Goal: Find specific page/section: Find specific page/section

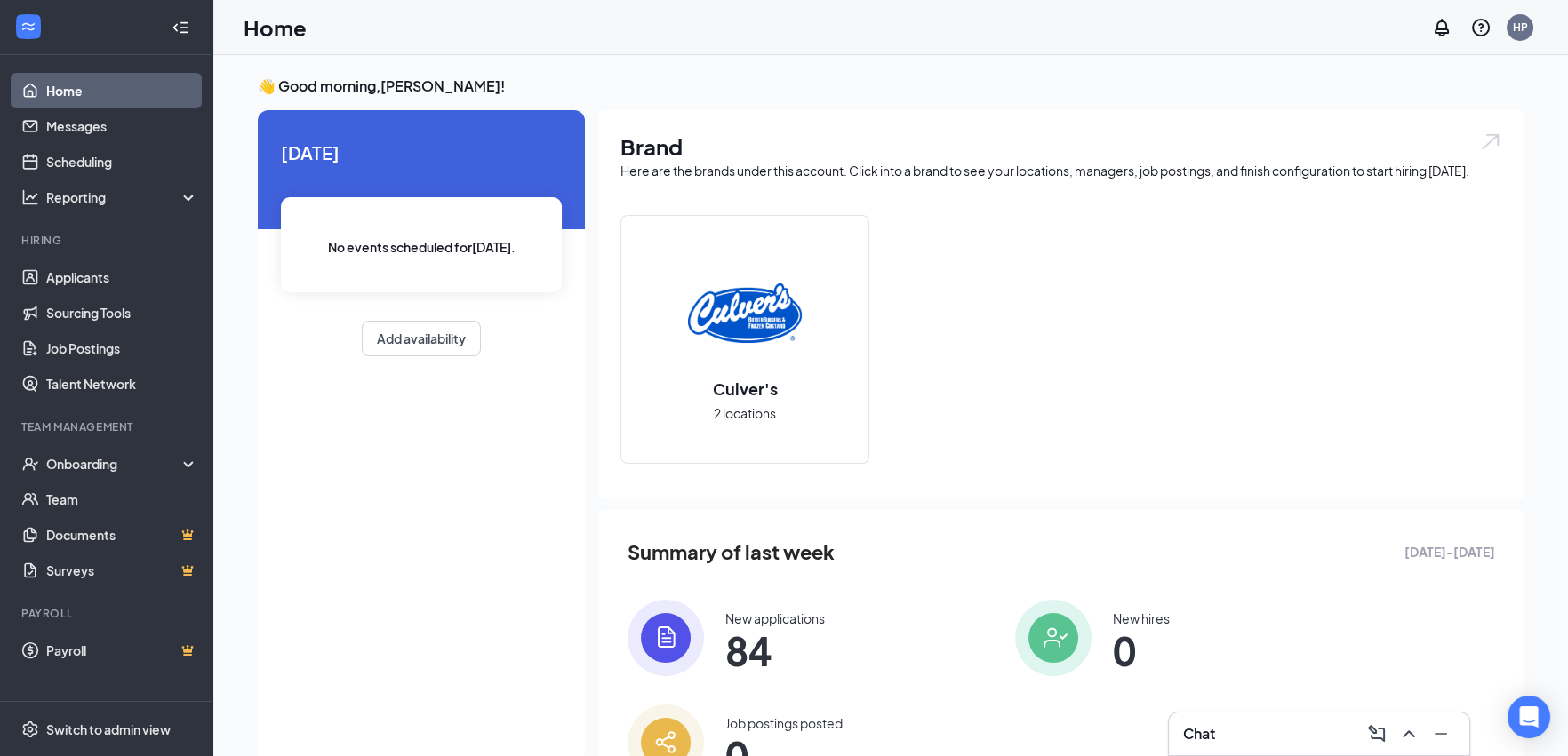
scroll to position [93, 0]
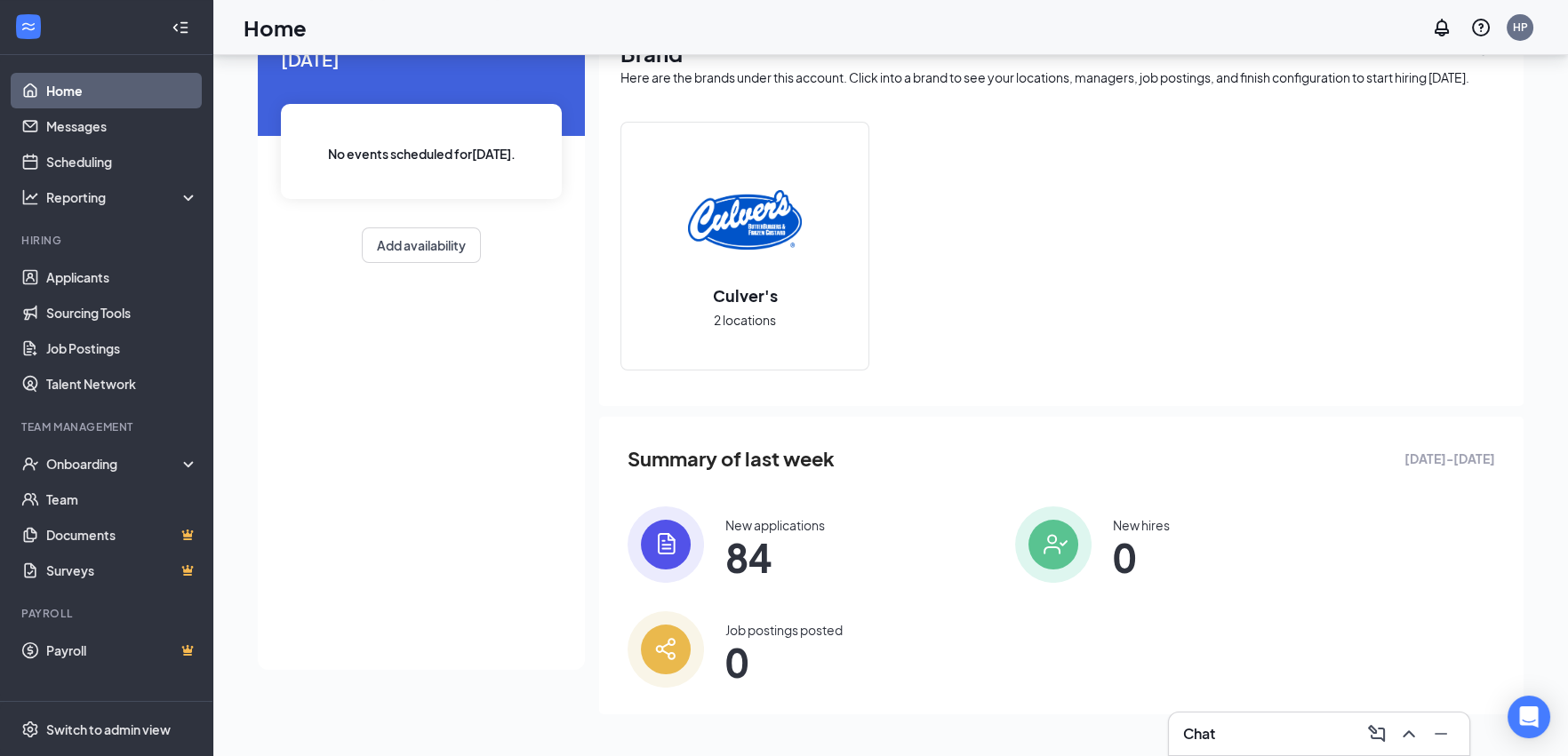
click at [754, 526] on div "New applications" at bounding box center [775, 525] width 99 height 18
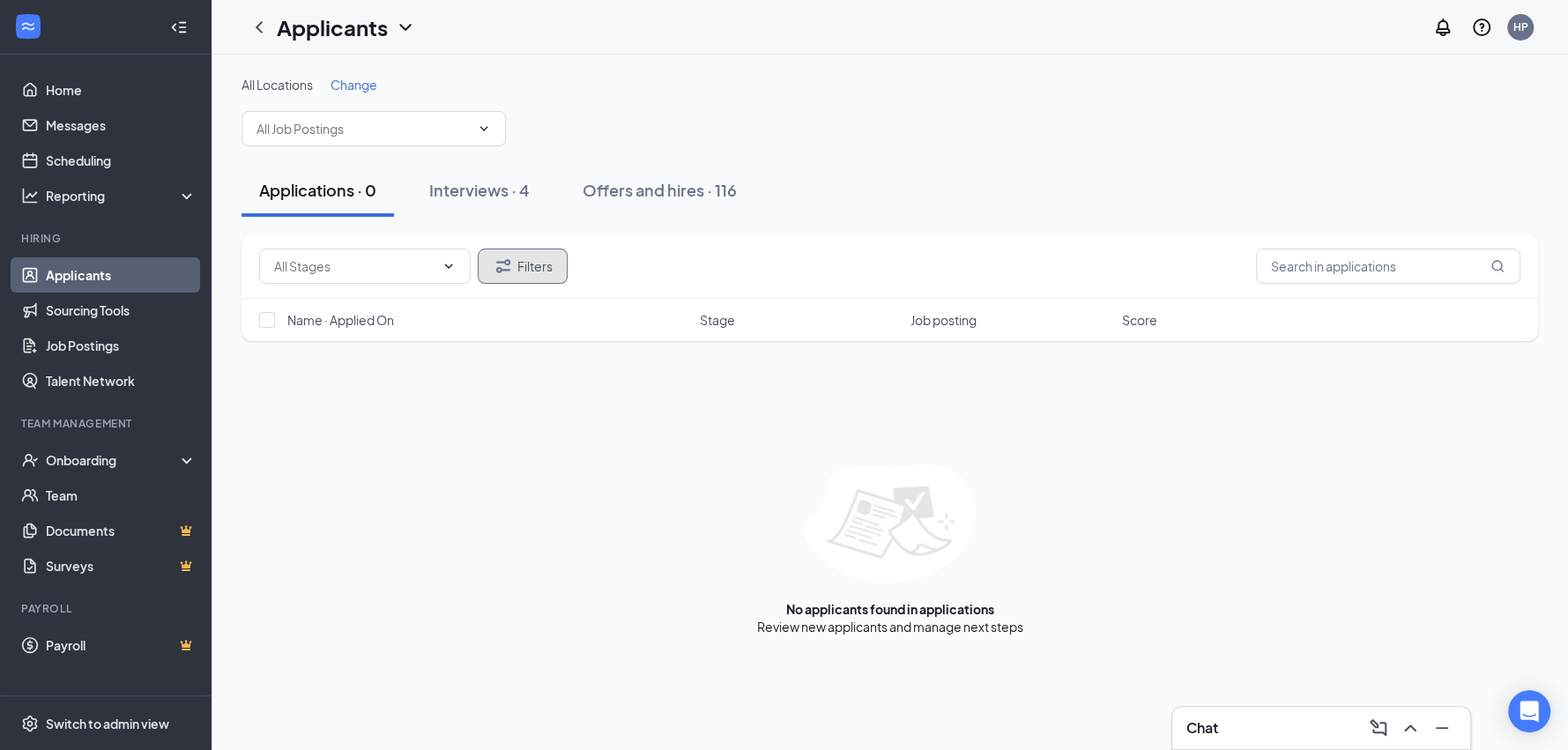
click at [529, 264] on button "Filters" at bounding box center [522, 266] width 90 height 36
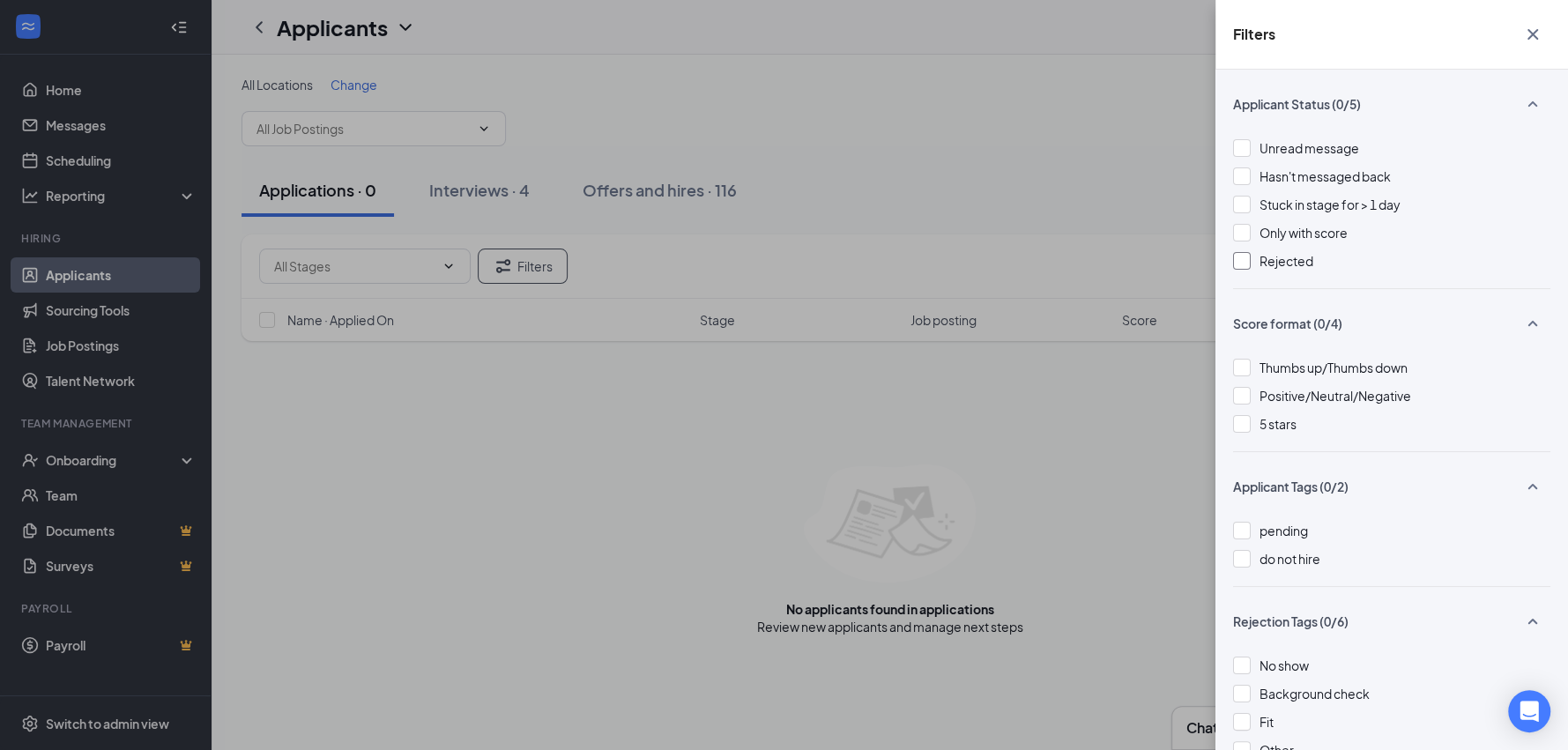
click at [1245, 261] on div at bounding box center [1242, 261] width 18 height 18
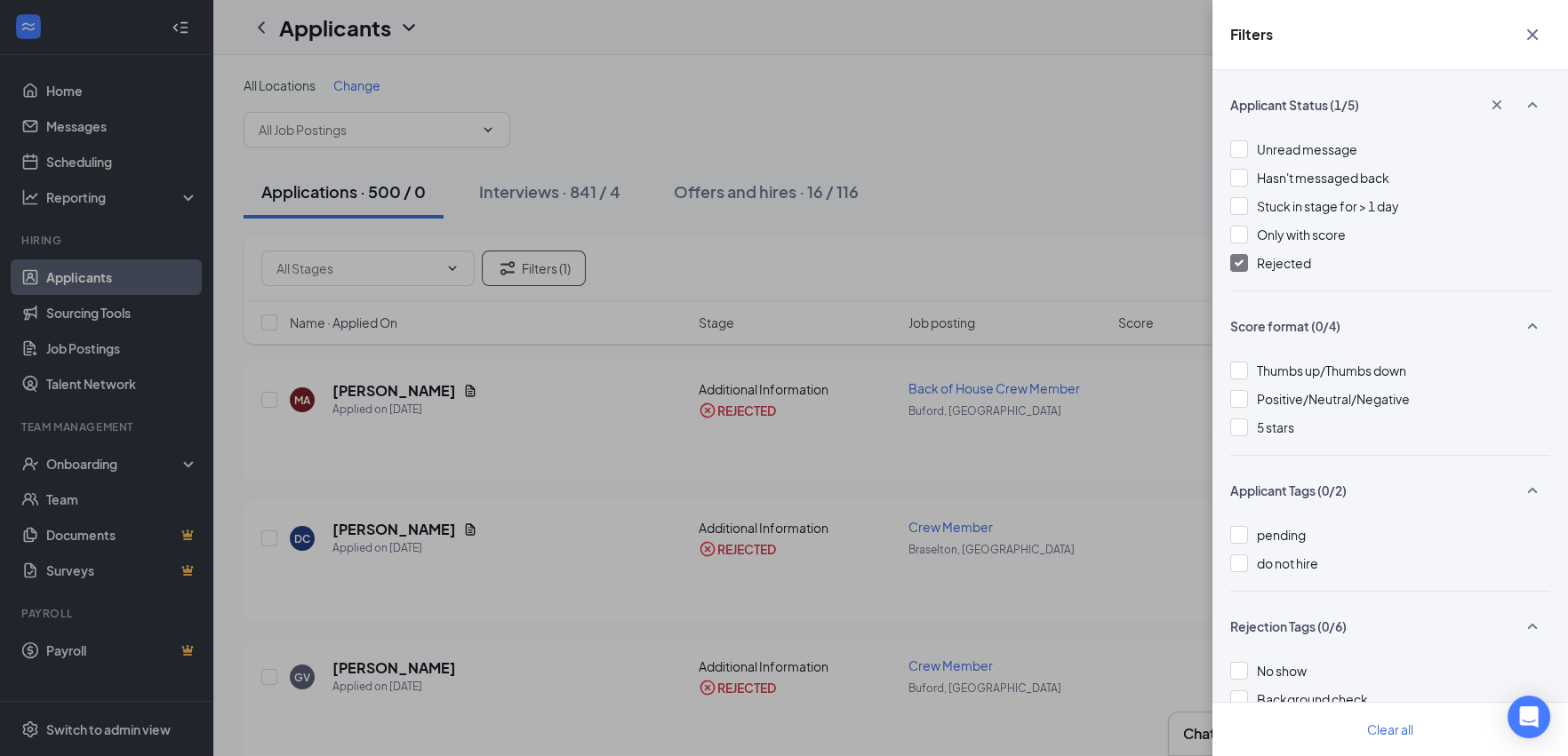
click at [1532, 33] on icon "Cross" at bounding box center [1533, 35] width 11 height 11
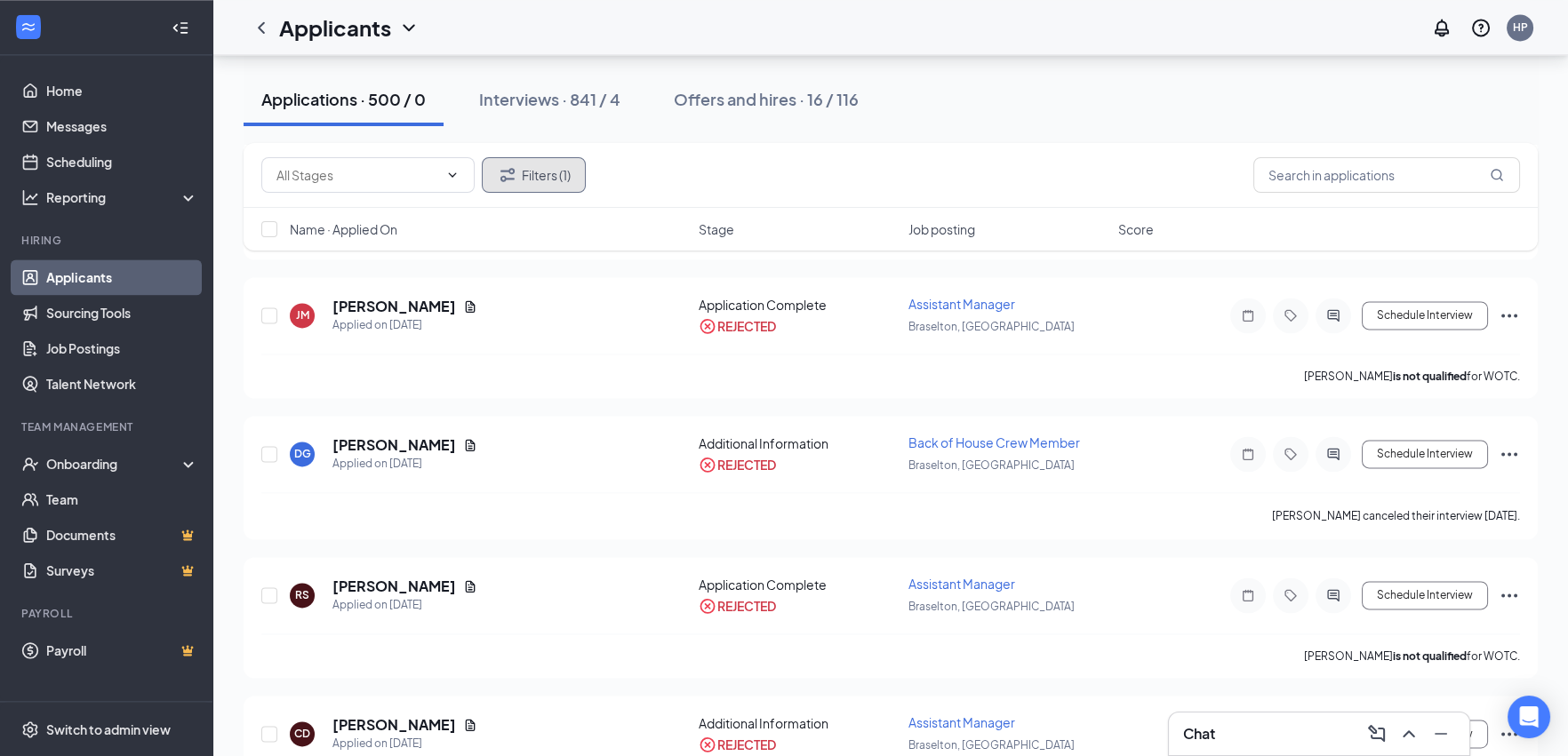
scroll to position [5332, 0]
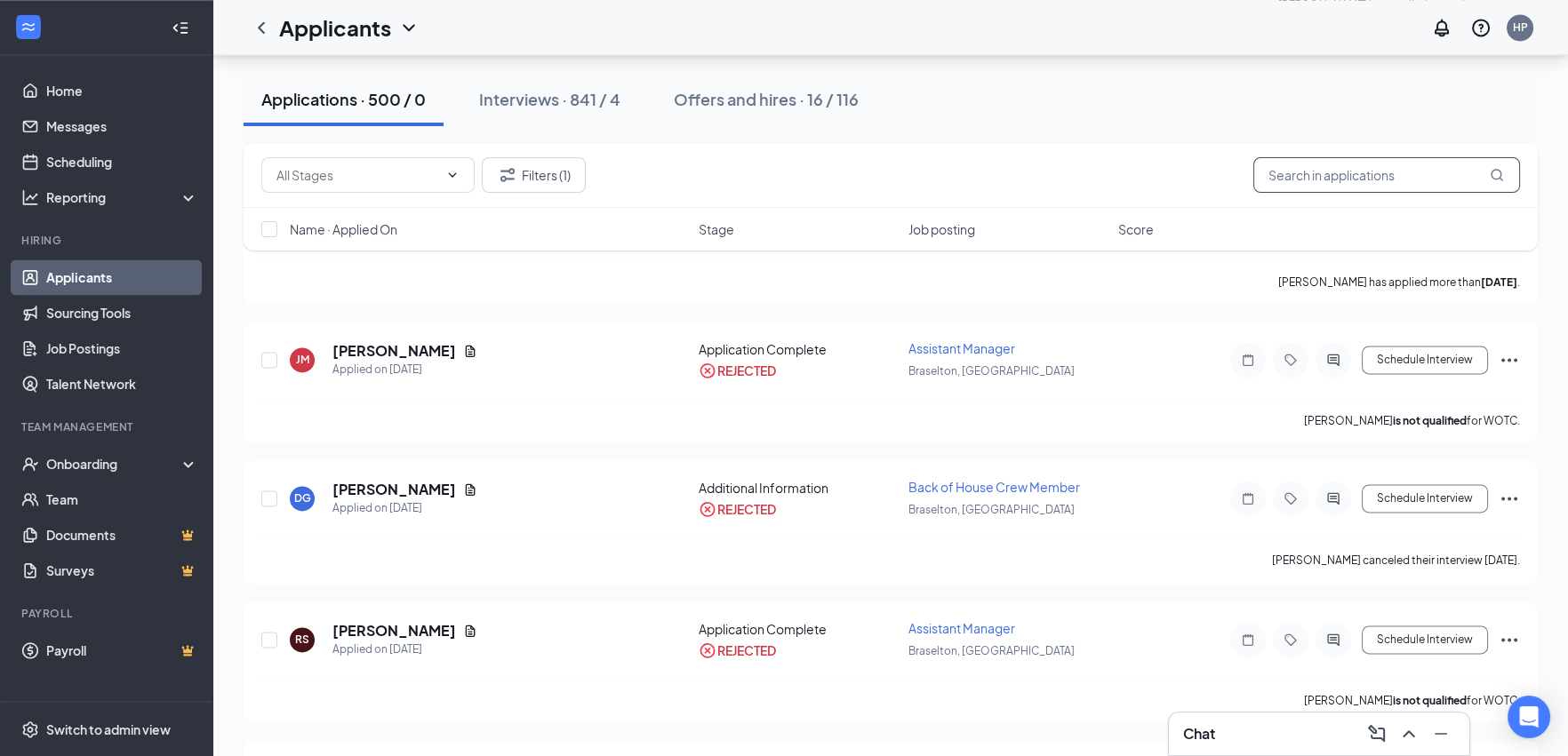
click at [1300, 172] on input "text" at bounding box center [1387, 175] width 267 height 36
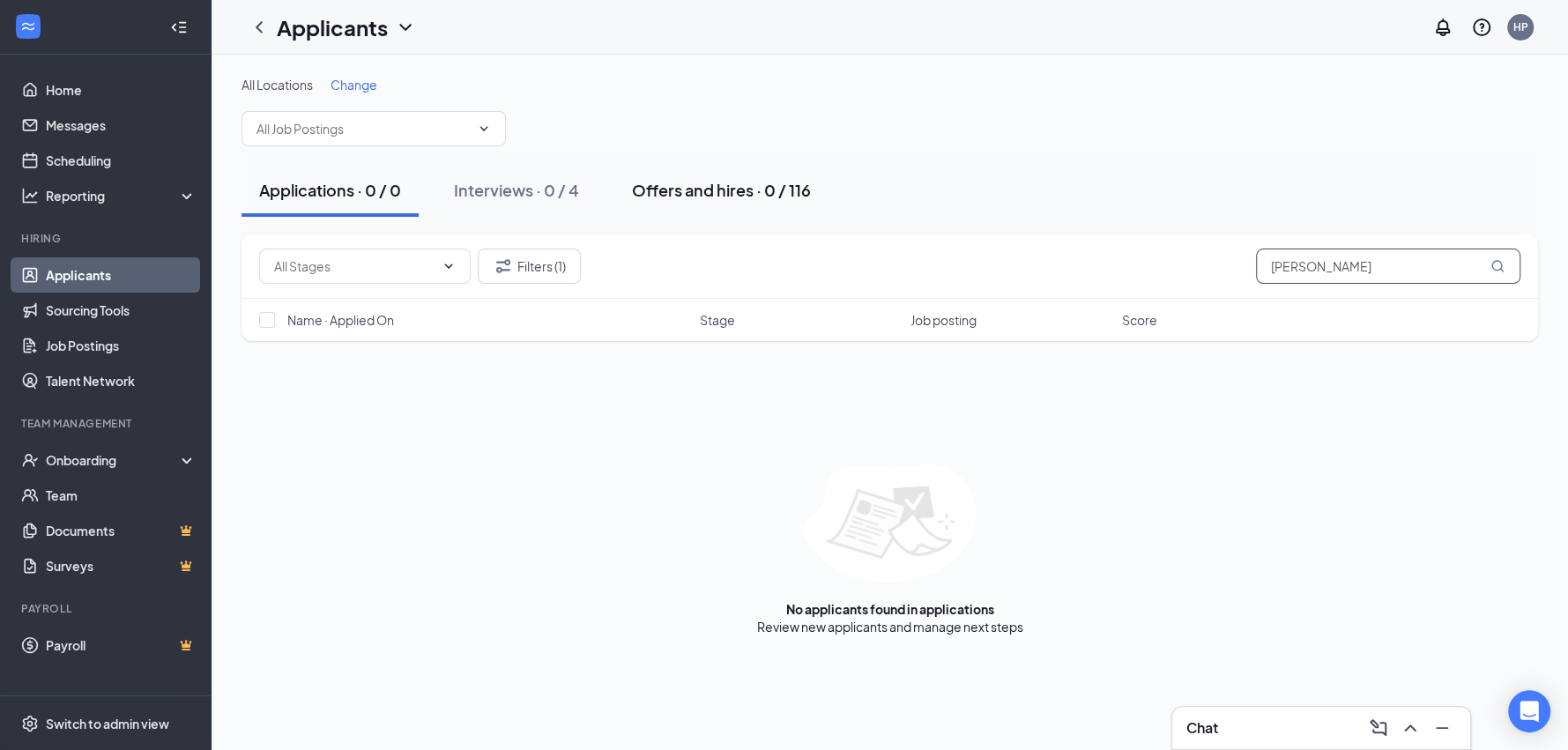
type input "[PERSON_NAME]"
click at [800, 186] on div "Offers and hires · 0 / 116" at bounding box center [721, 190] width 179 height 22
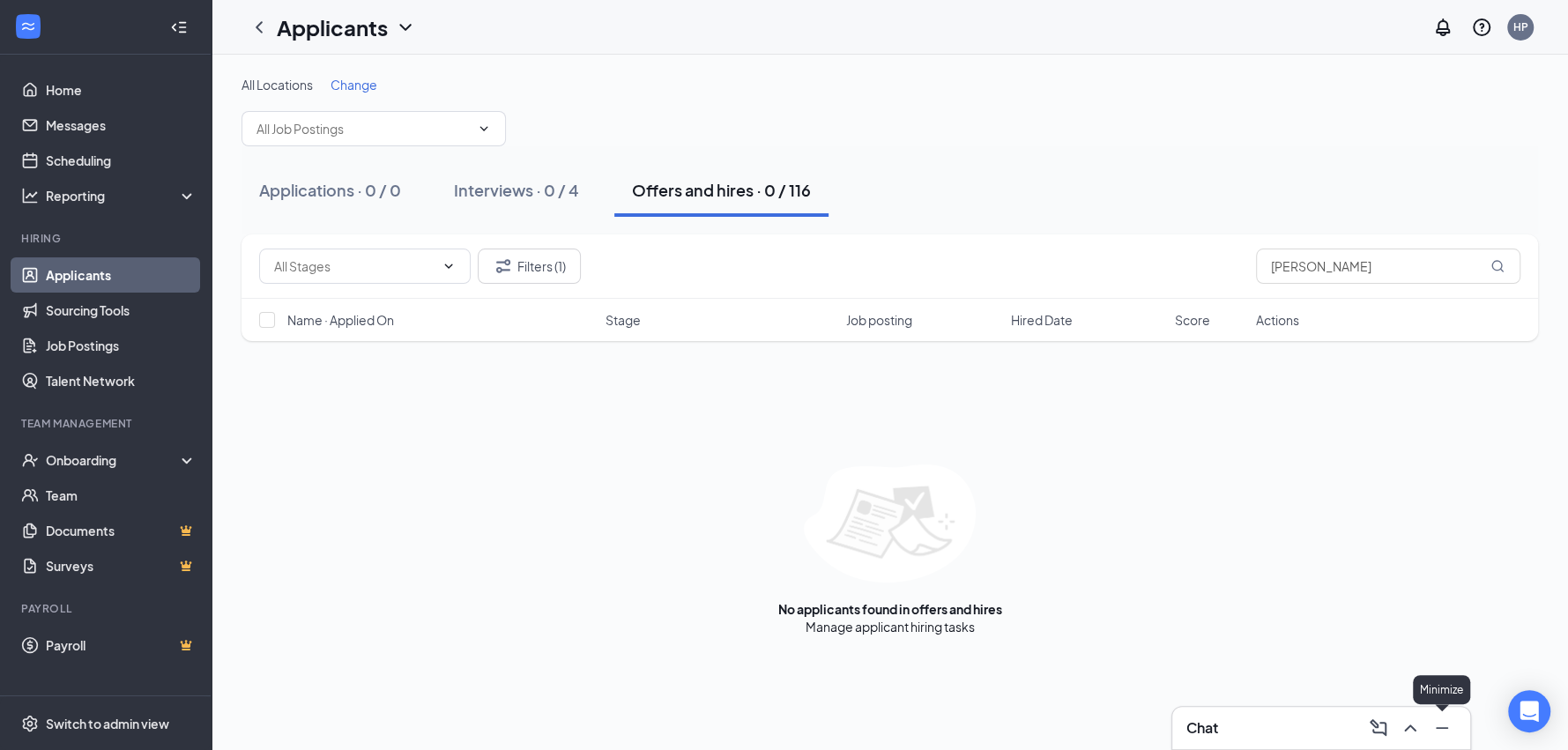
click at [1443, 731] on icon "Minimize" at bounding box center [1442, 729] width 21 height 21
